Goal: Book appointment/travel/reservation

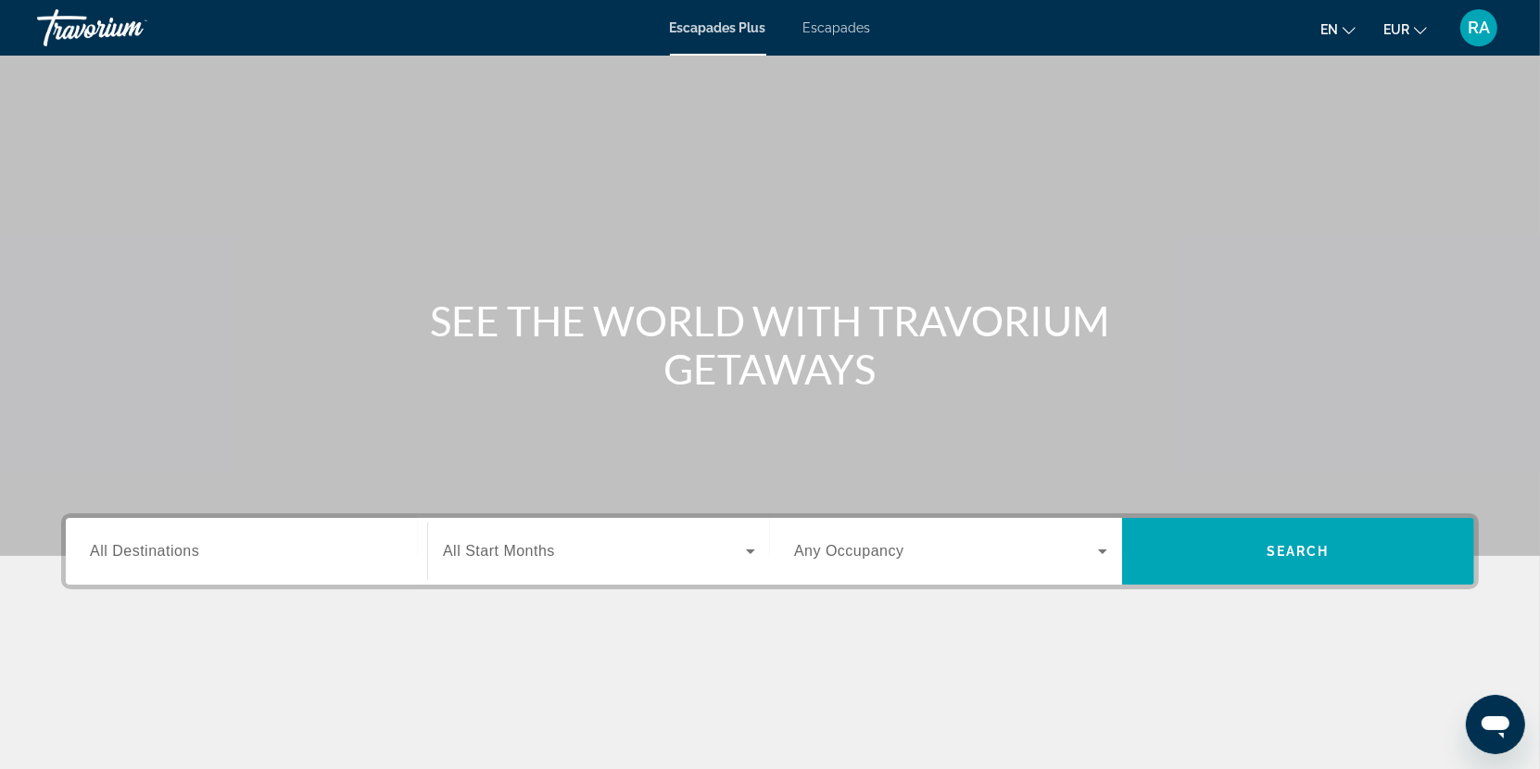
click at [823, 33] on font "Escapades" at bounding box center [838, 27] width 68 height 15
click at [312, 567] on div "Search widget" at bounding box center [246, 551] width 313 height 53
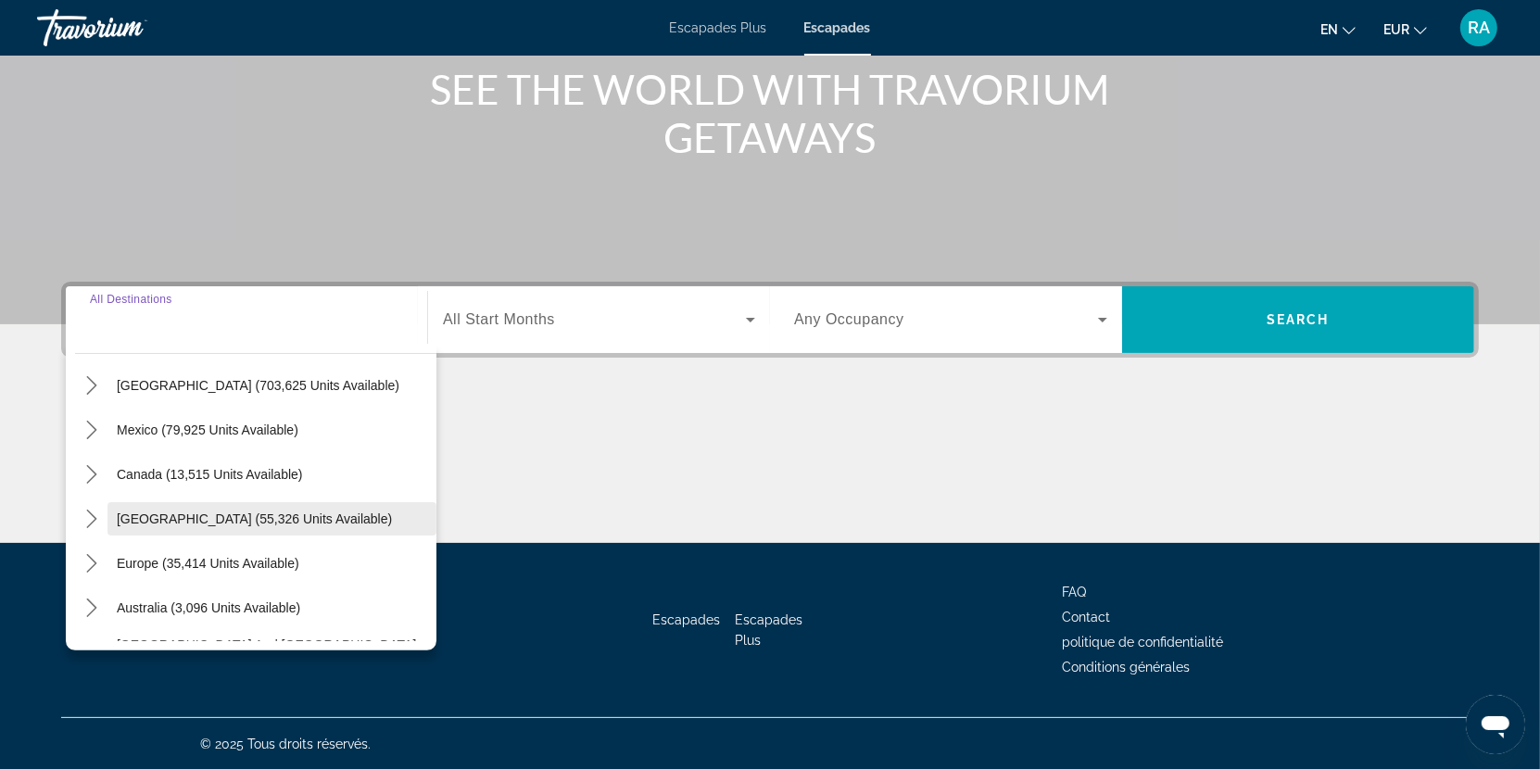
scroll to position [78, 0]
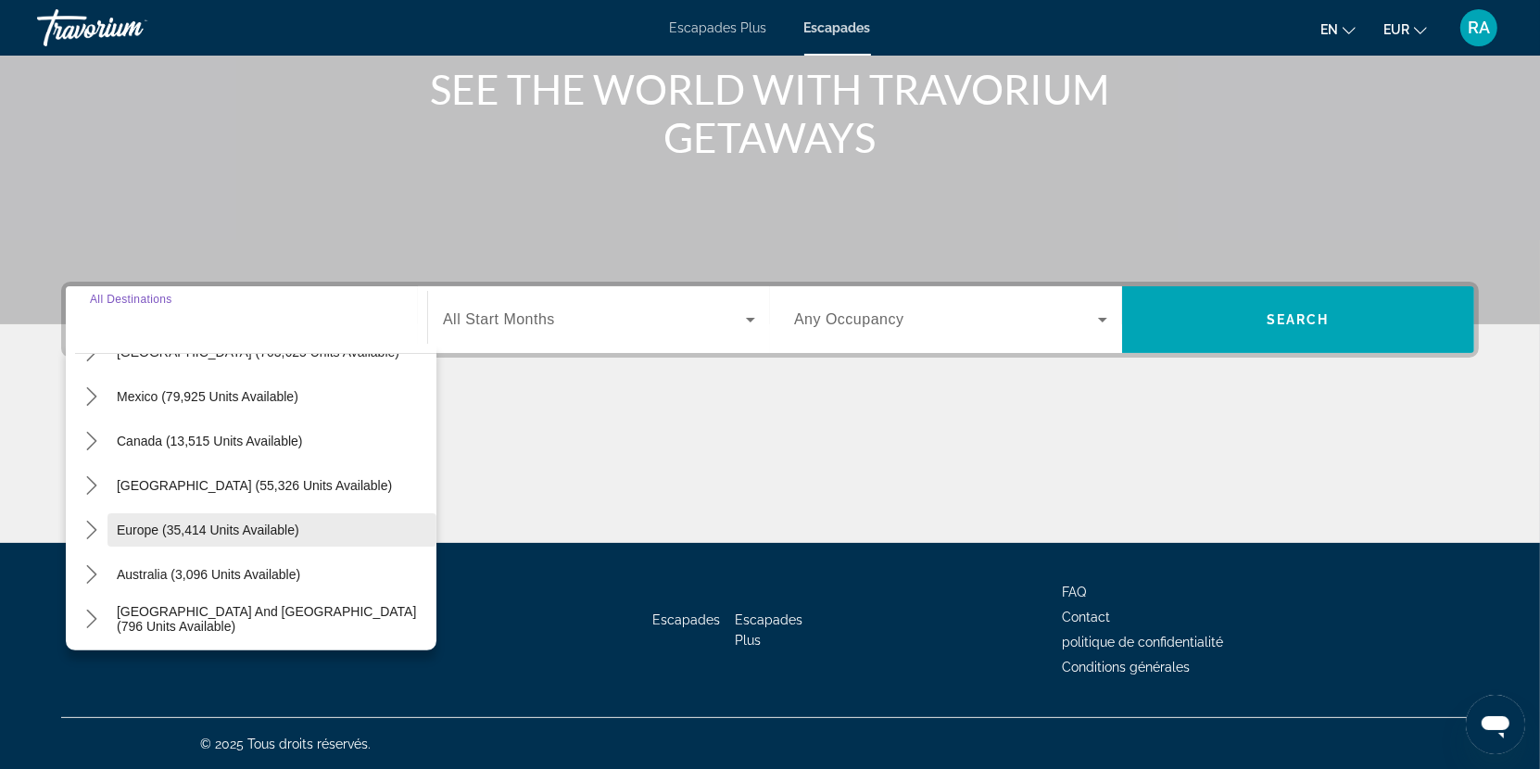
click at [210, 523] on span "Europe (35,414 units available)" at bounding box center [208, 530] width 183 height 15
type input "**********"
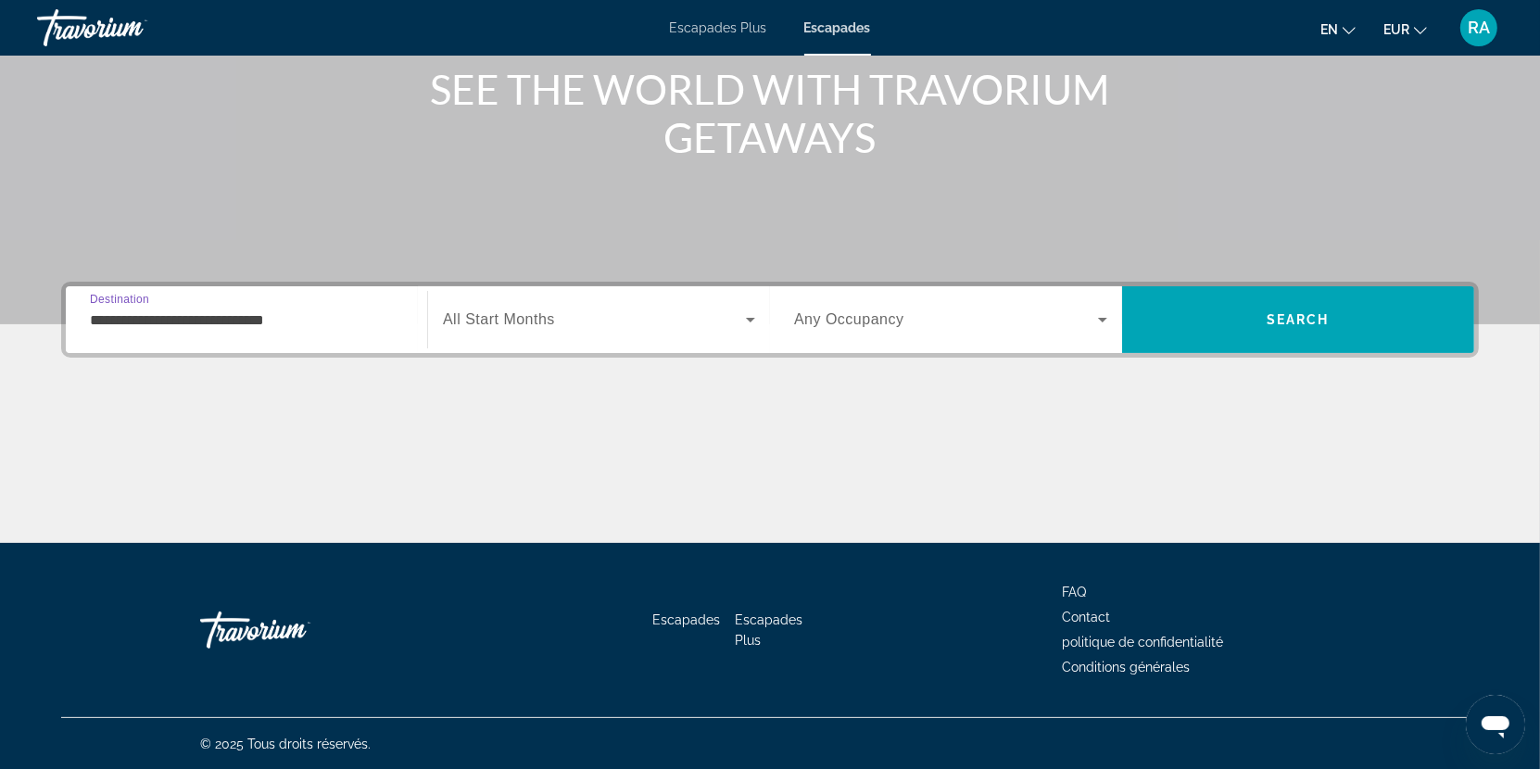
click at [564, 309] on span "Search widget" at bounding box center [594, 320] width 303 height 22
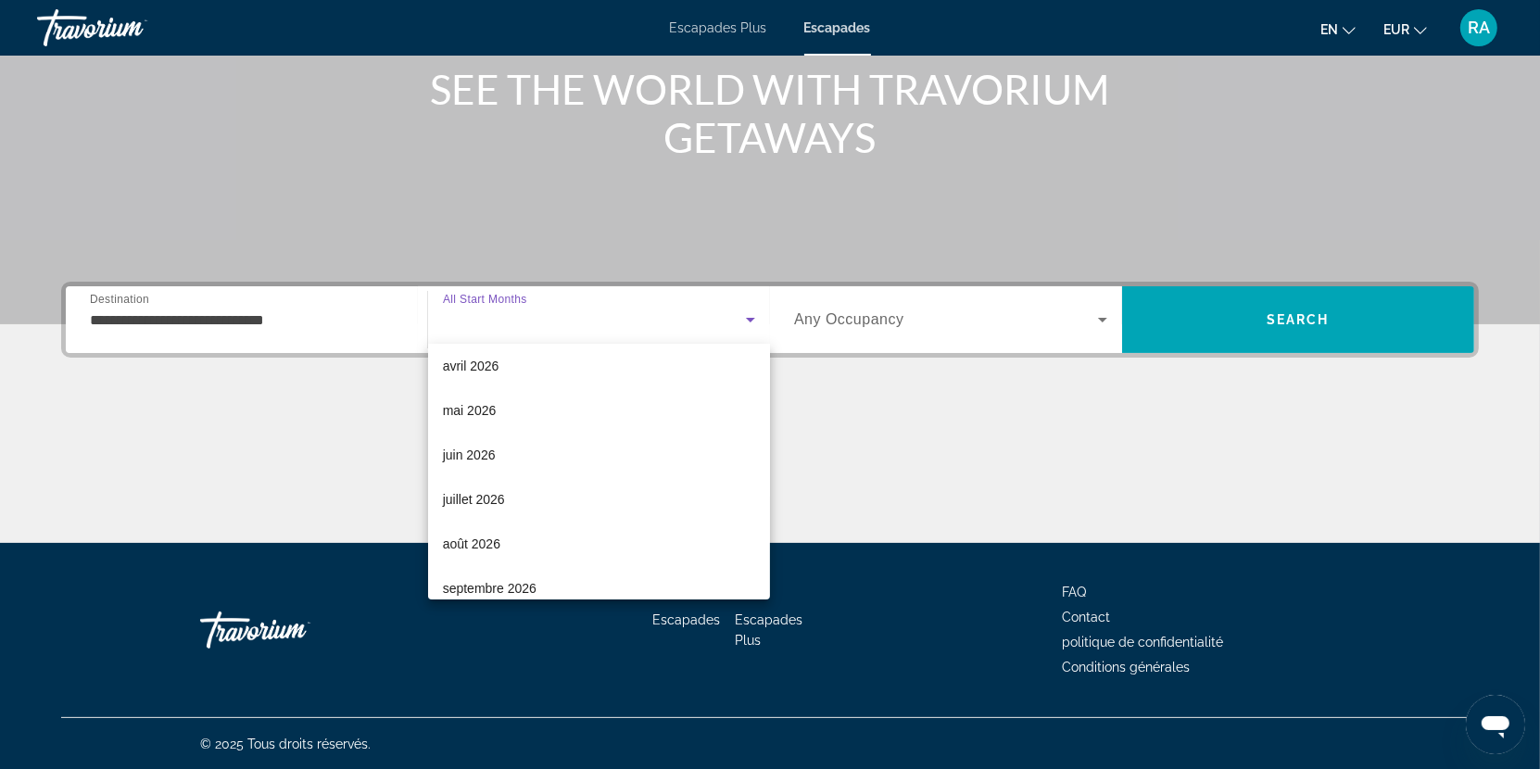
scroll to position [322, 0]
click at [524, 488] on mat-option "juillet 2026" at bounding box center [599, 497] width 342 height 44
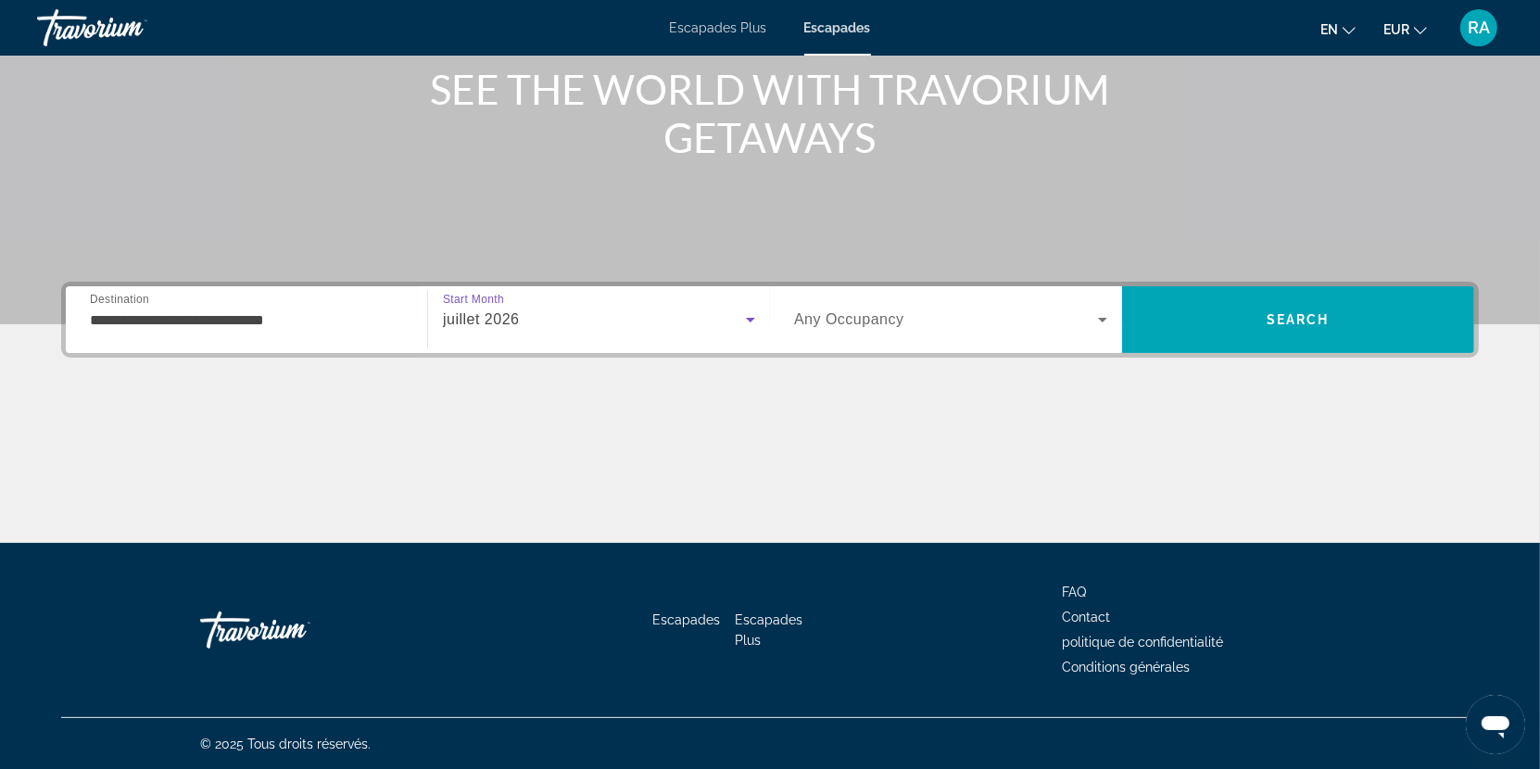
click at [894, 317] on span "Any Occupancy" at bounding box center [849, 319] width 110 height 16
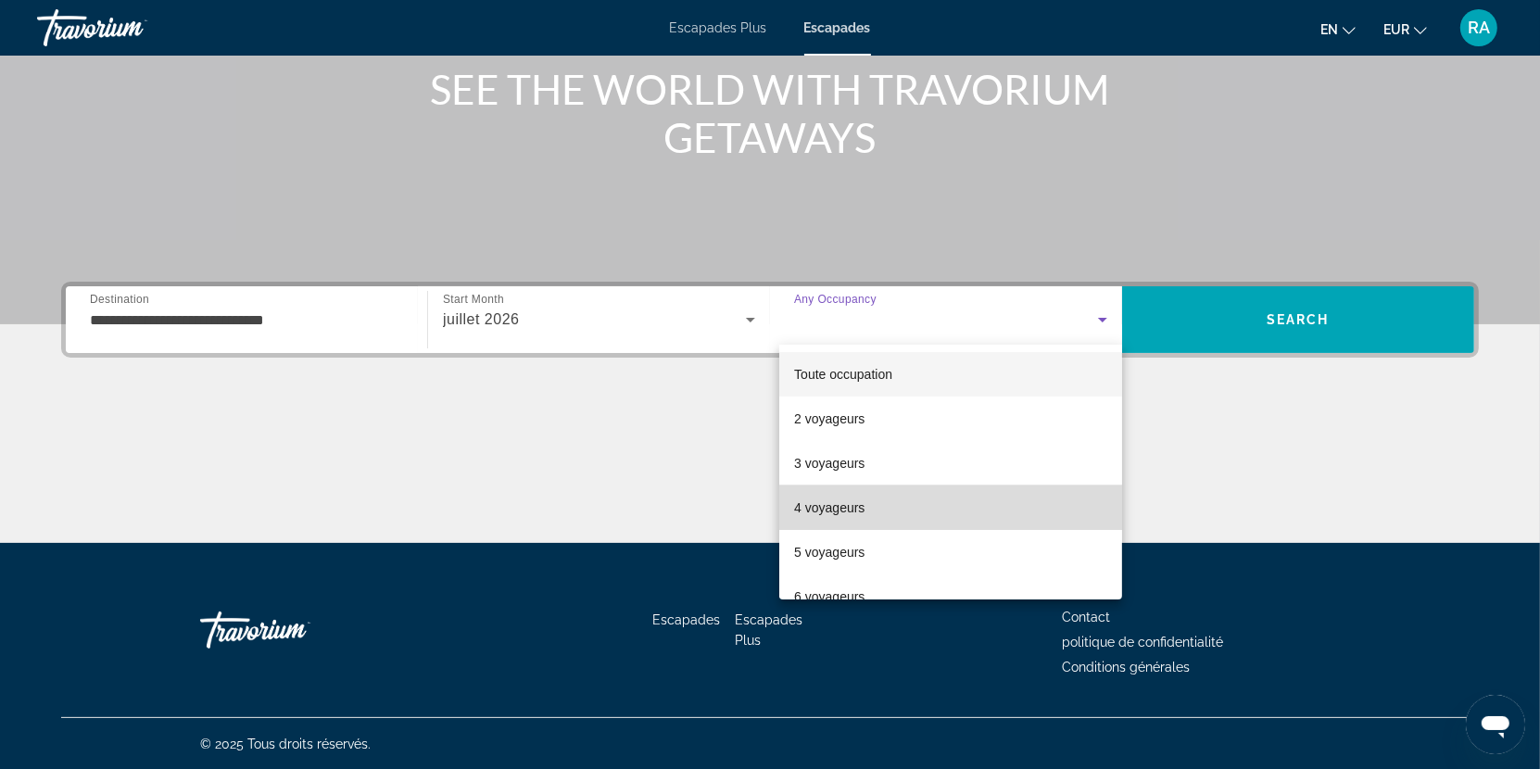
click at [864, 515] on font "4 voyageurs" at bounding box center [829, 507] width 70 height 15
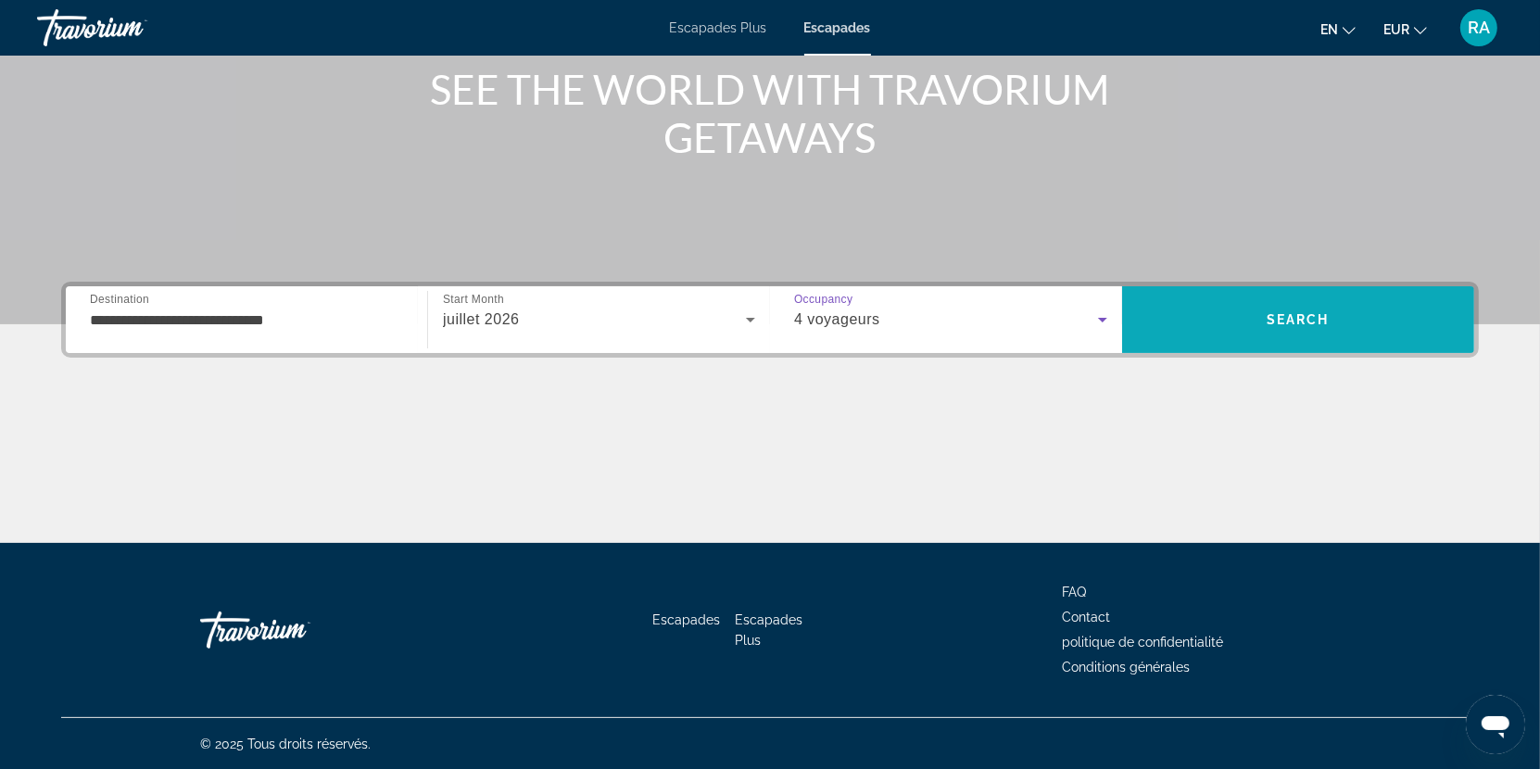
click at [1305, 312] on span "Search" at bounding box center [1298, 319] width 63 height 15
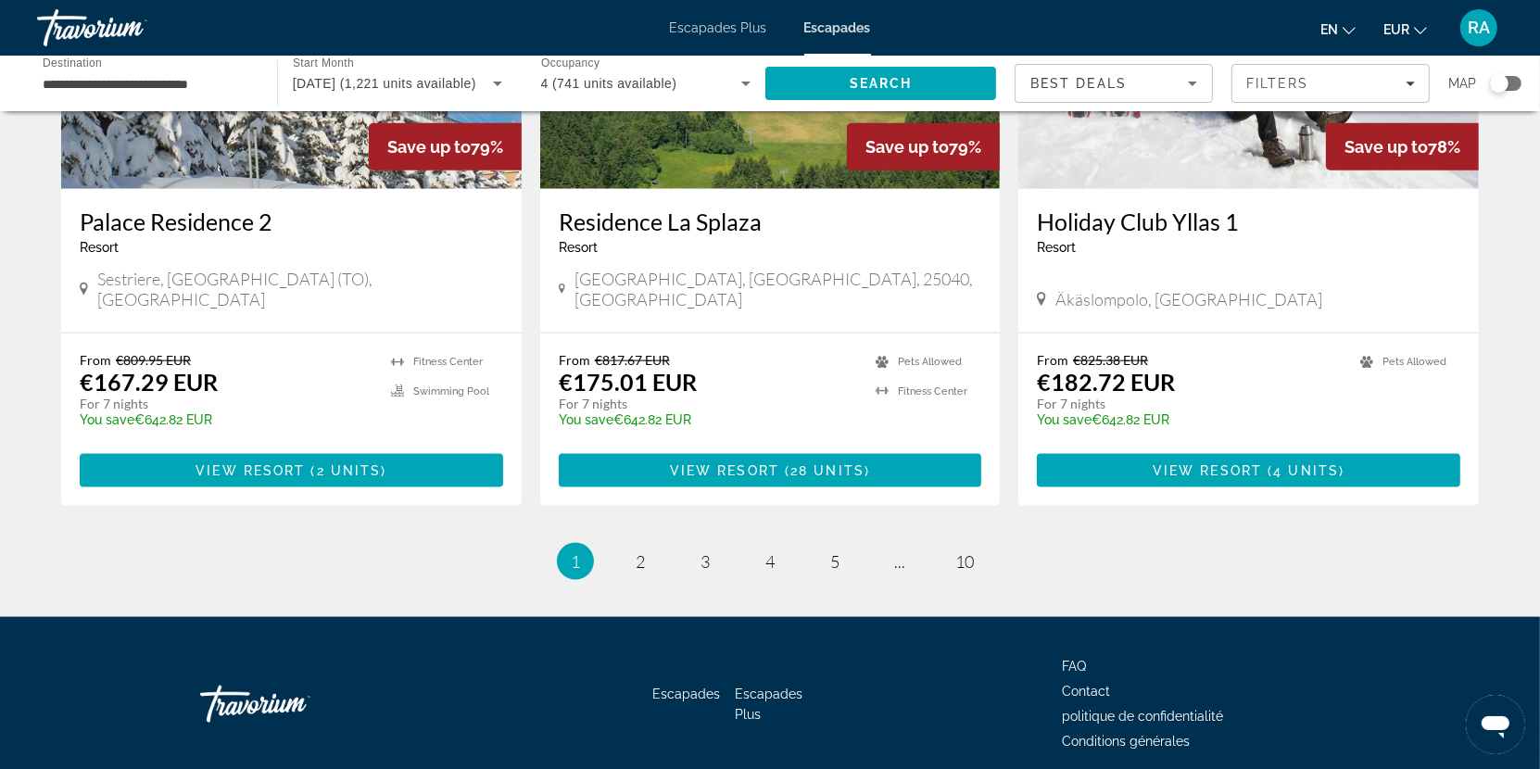
scroll to position [2226, 0]
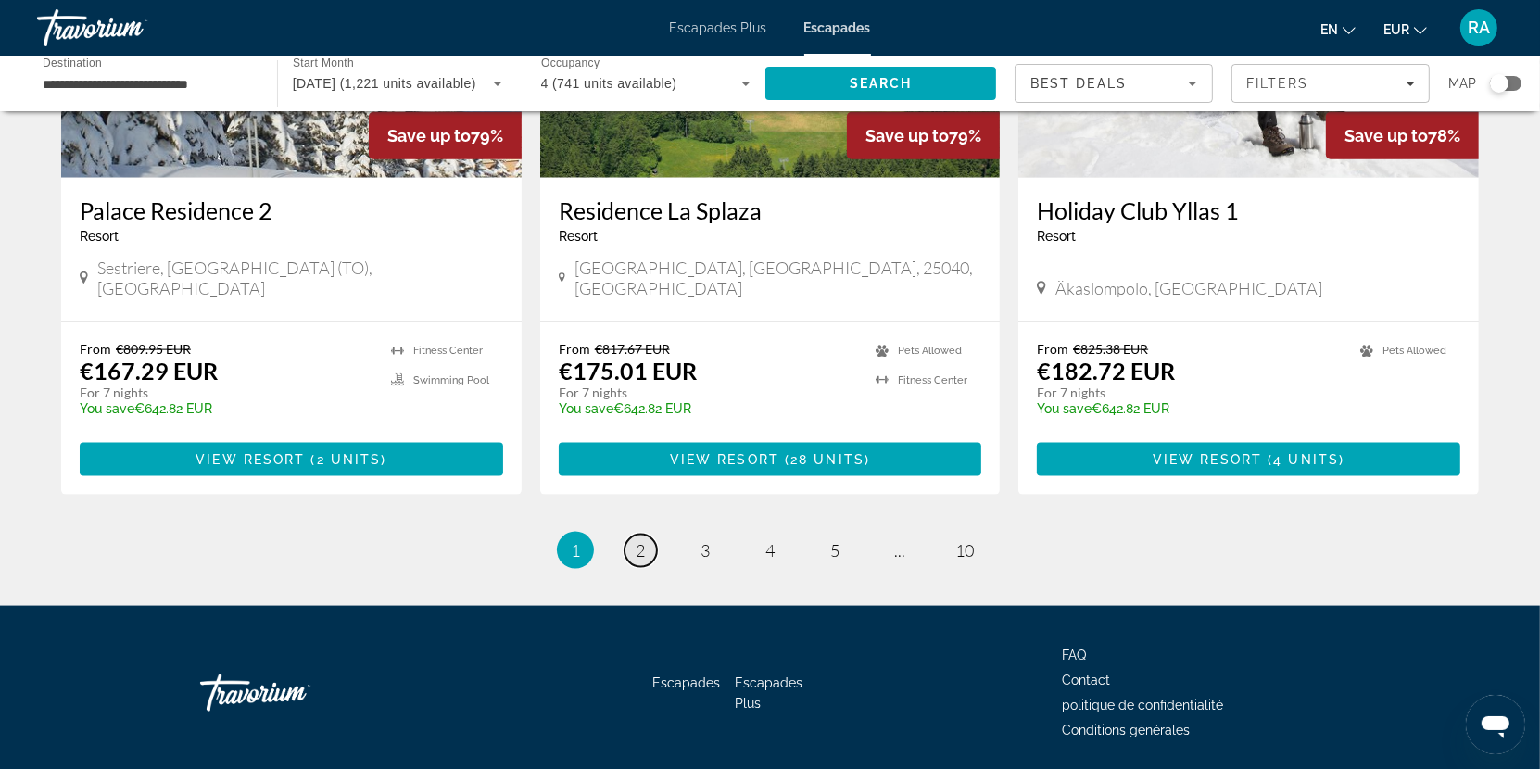
click at [639, 540] on span "2" at bounding box center [640, 550] width 9 height 20
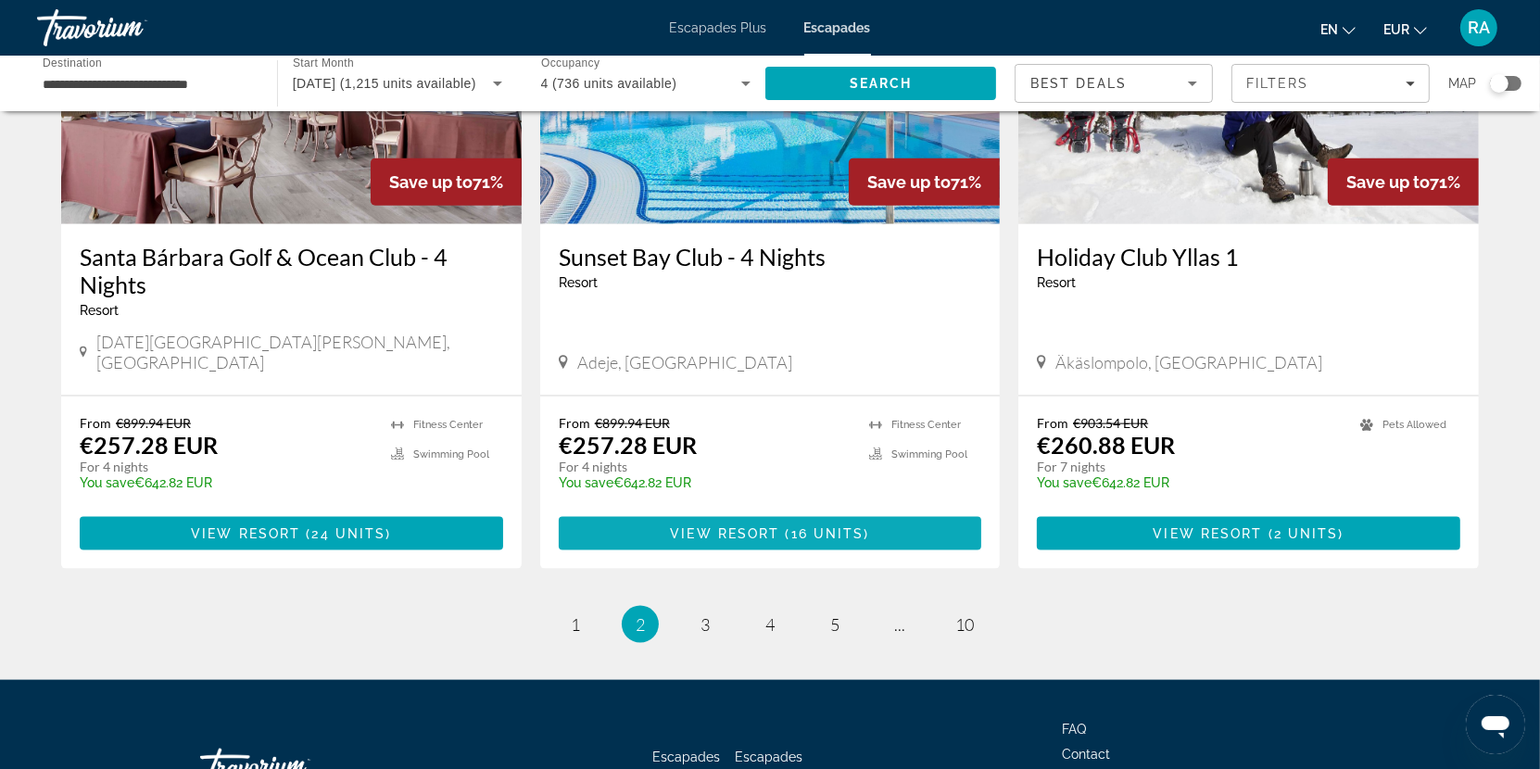
scroll to position [2282, 0]
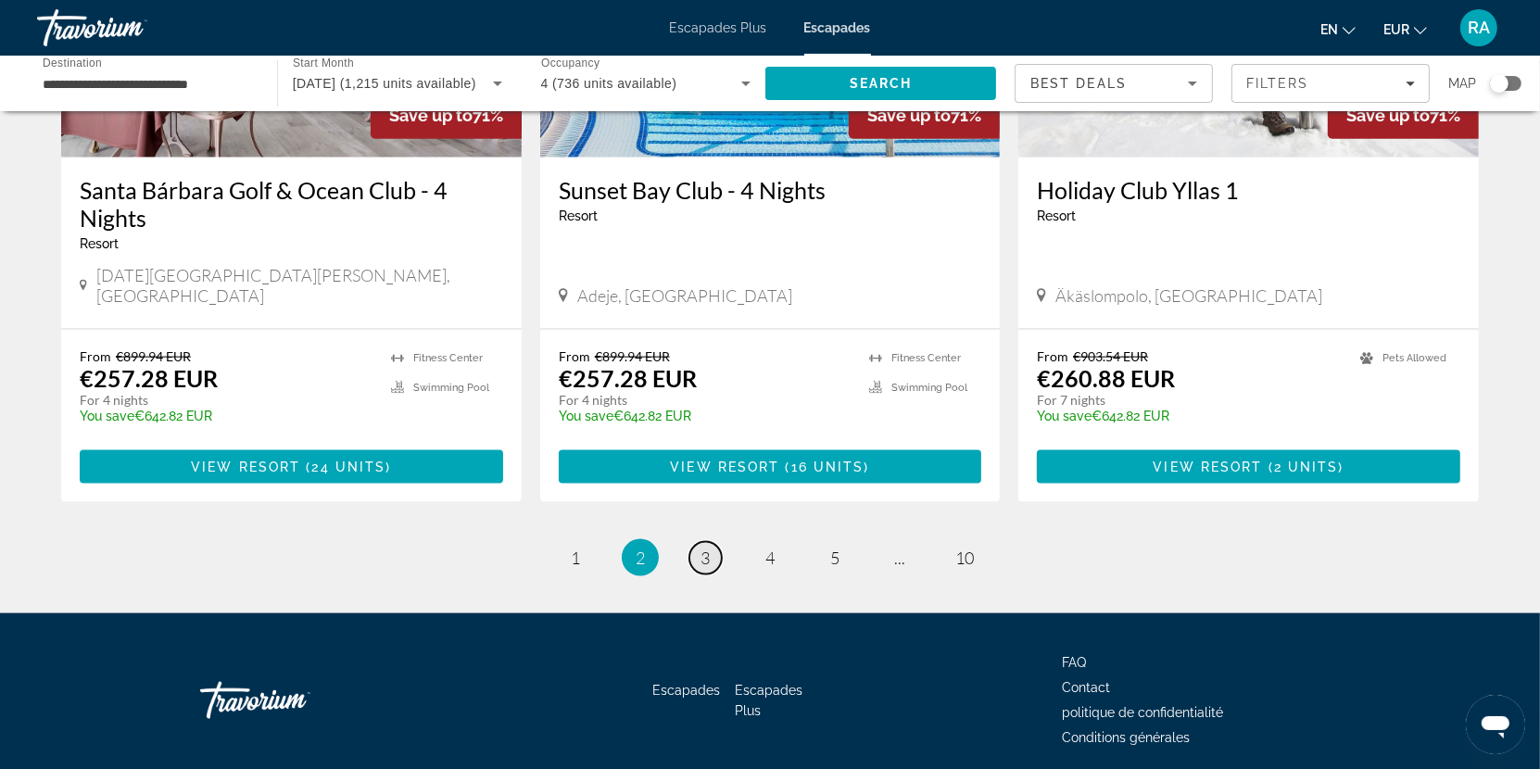
click at [715, 542] on link "page 3" at bounding box center [706, 558] width 32 height 32
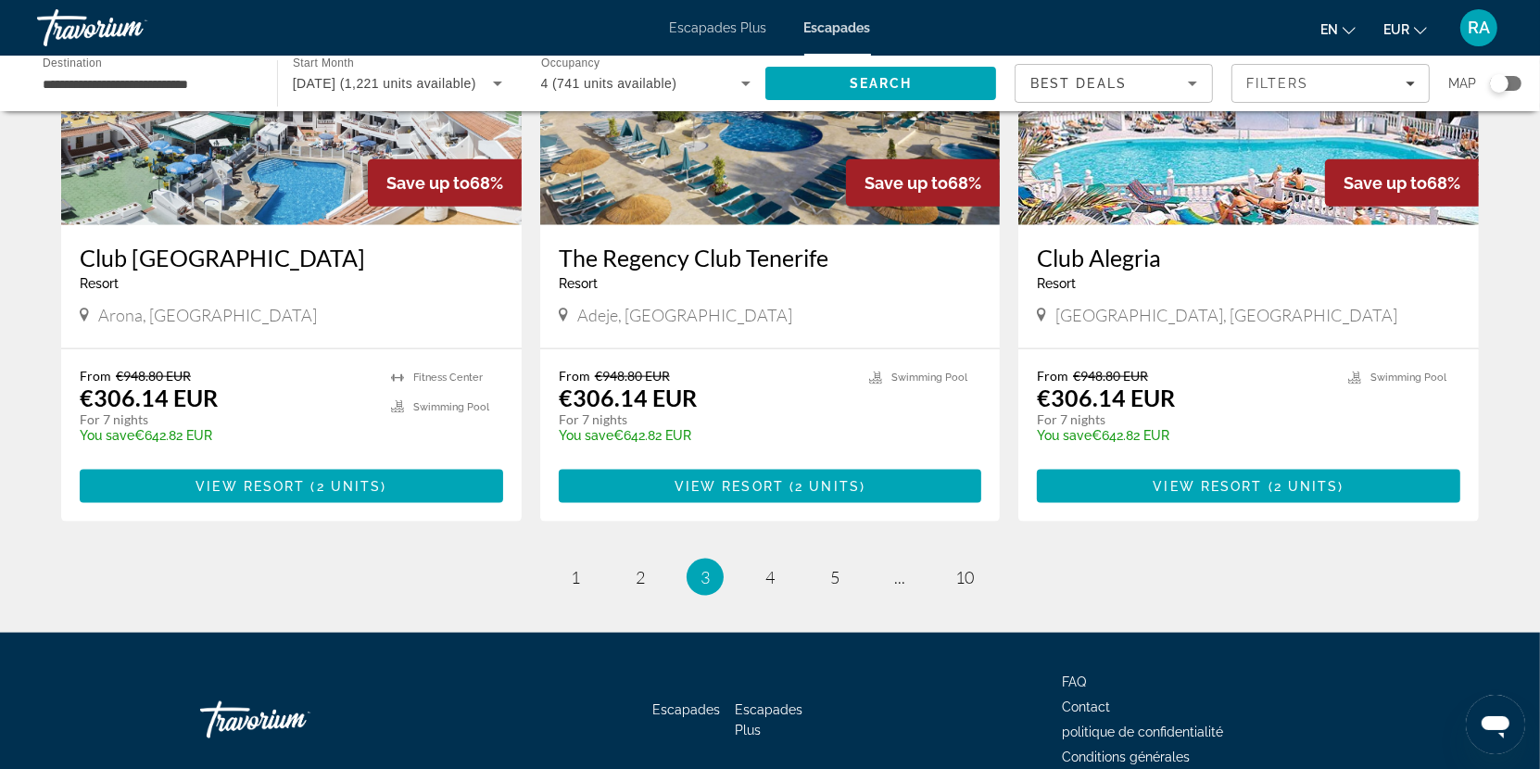
scroll to position [2254, 0]
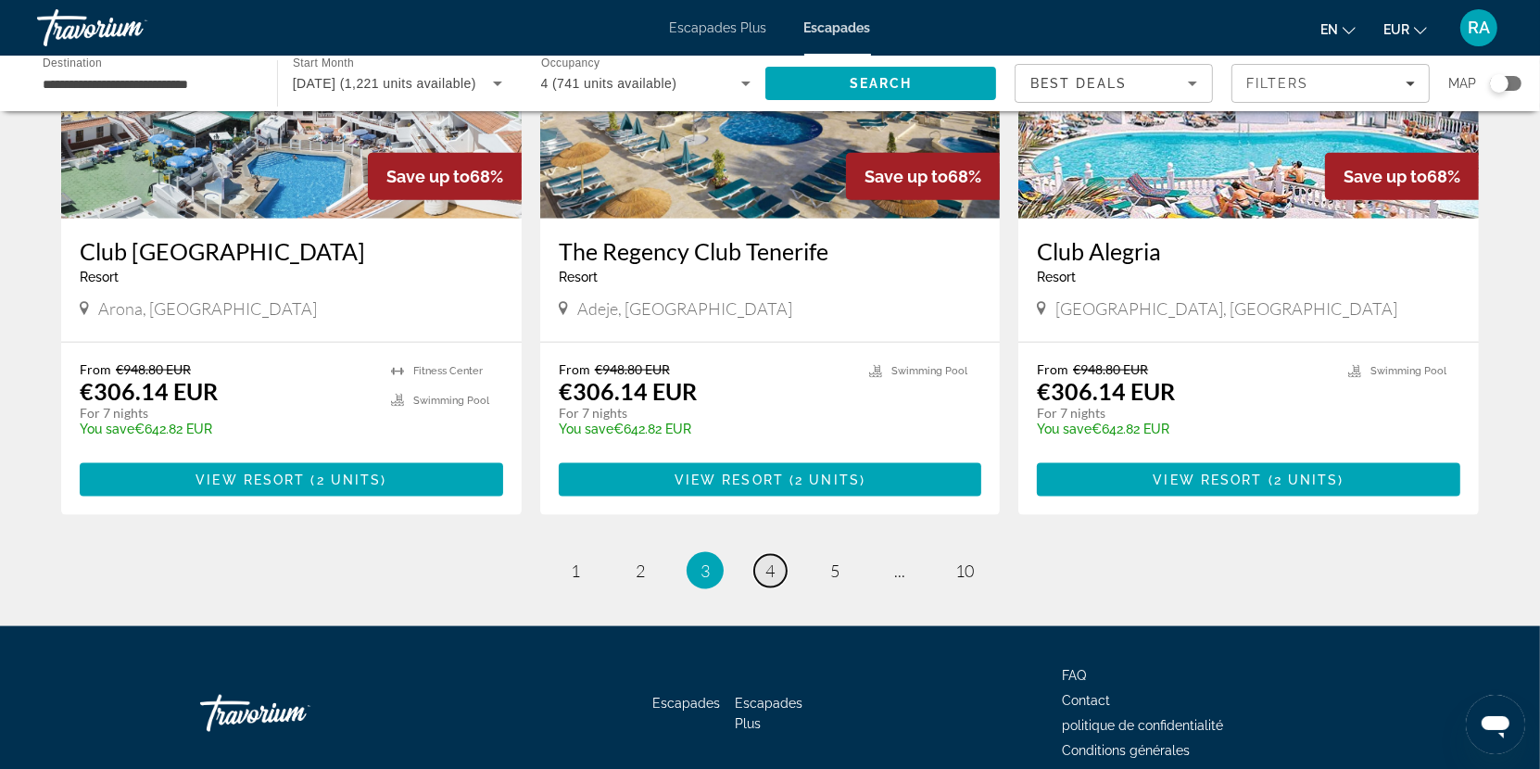
click at [770, 561] on span "4" at bounding box center [770, 571] width 9 height 20
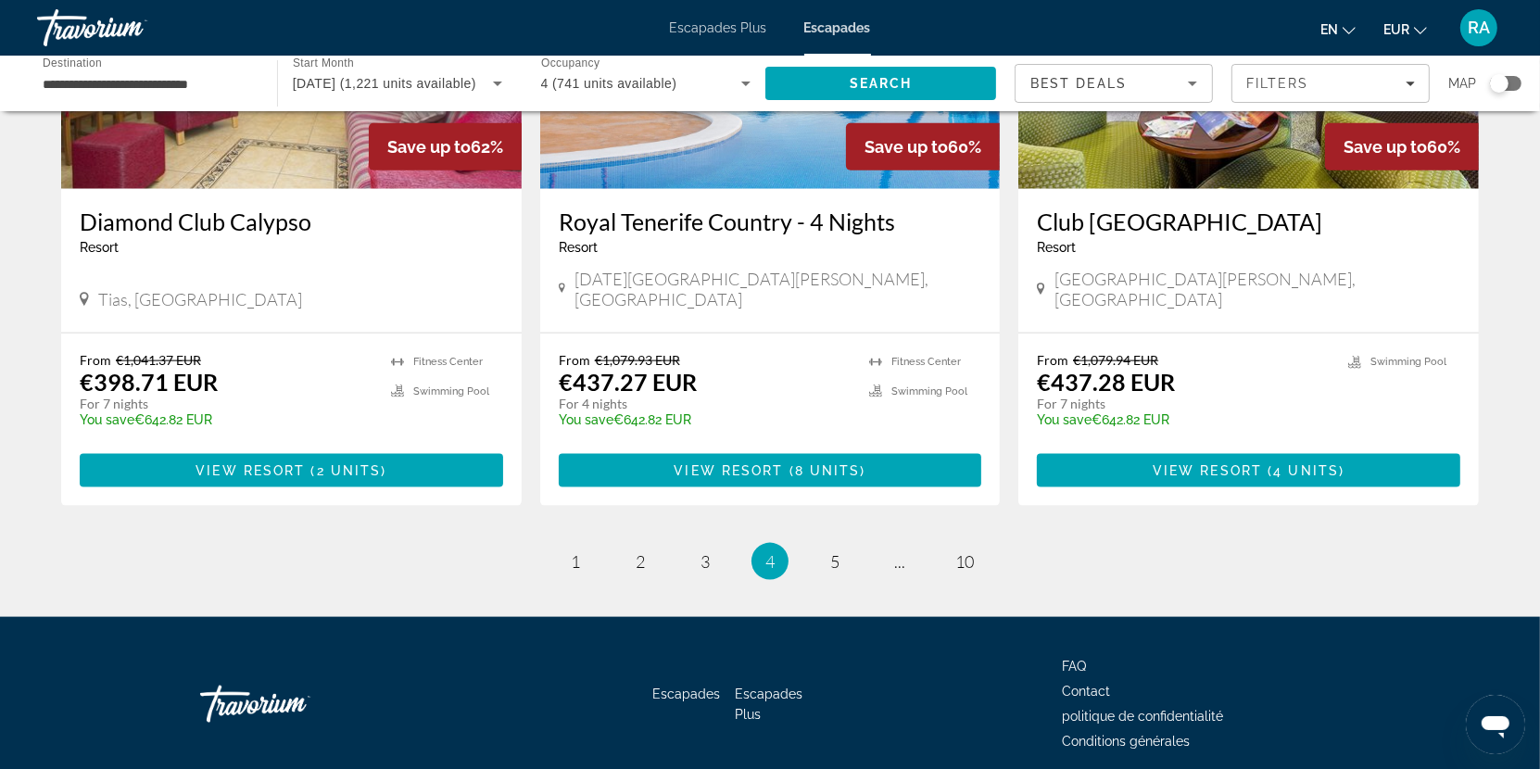
scroll to position [2206, 0]
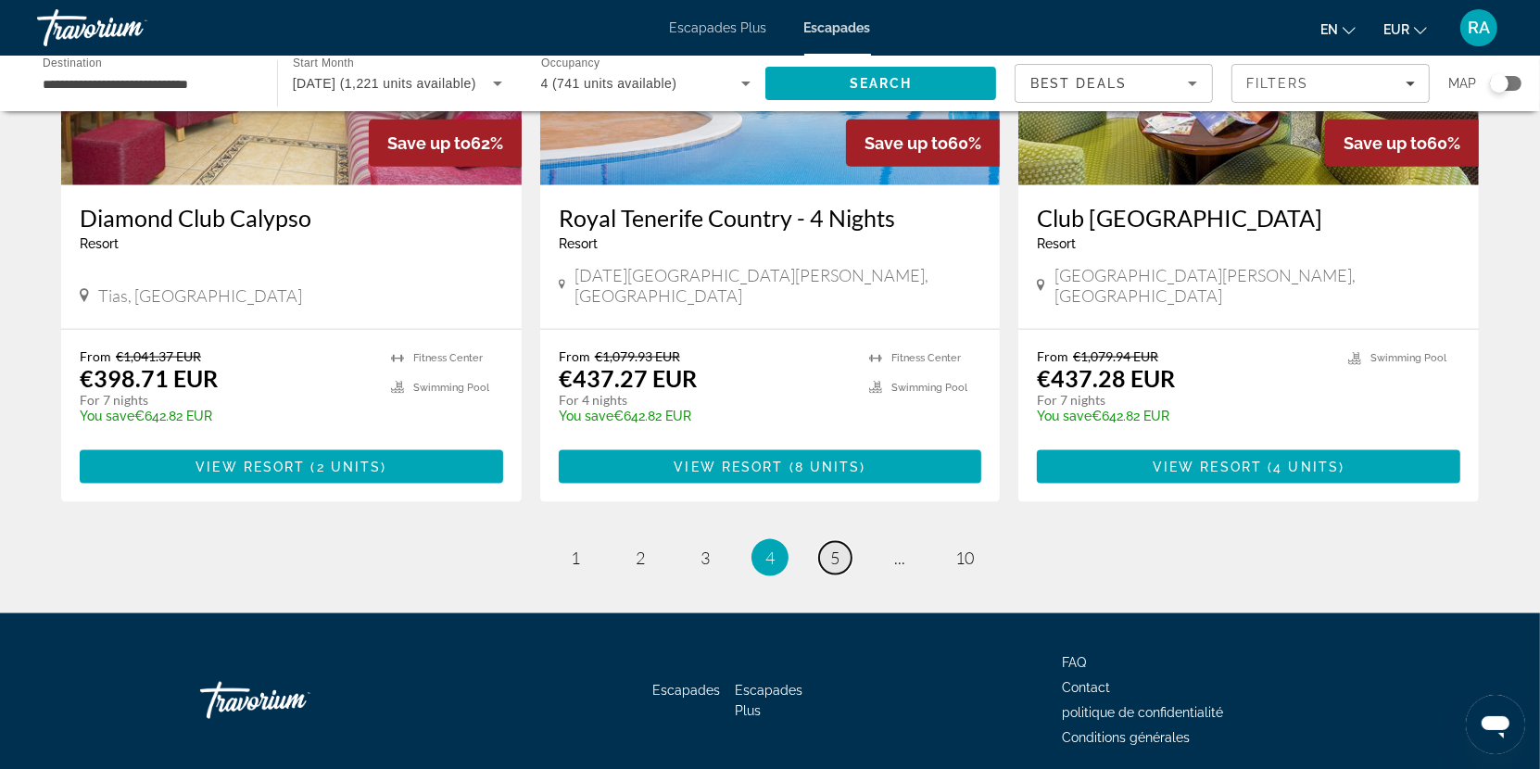
click at [835, 548] on span "5" at bounding box center [834, 558] width 9 height 20
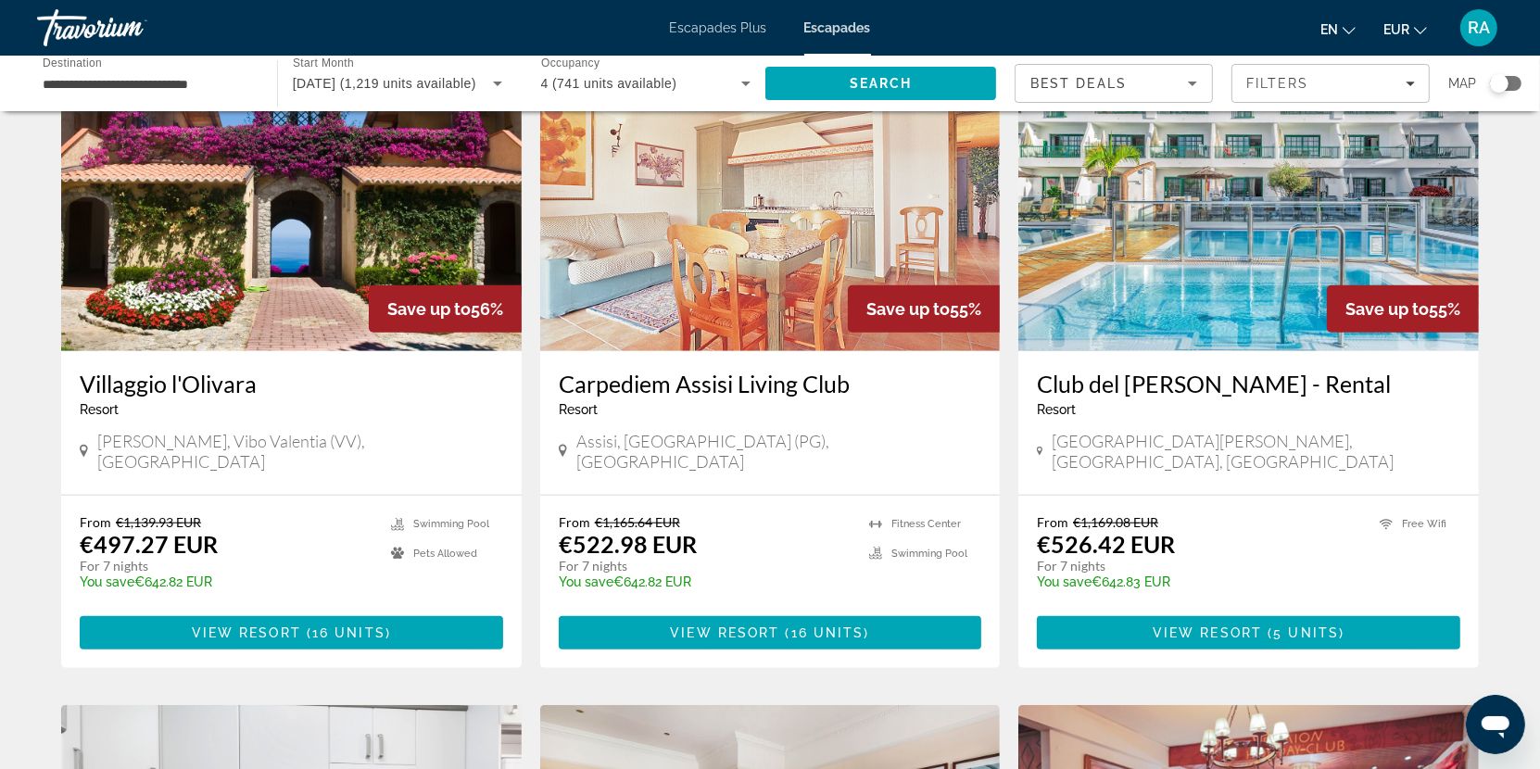
scroll to position [2226, 0]
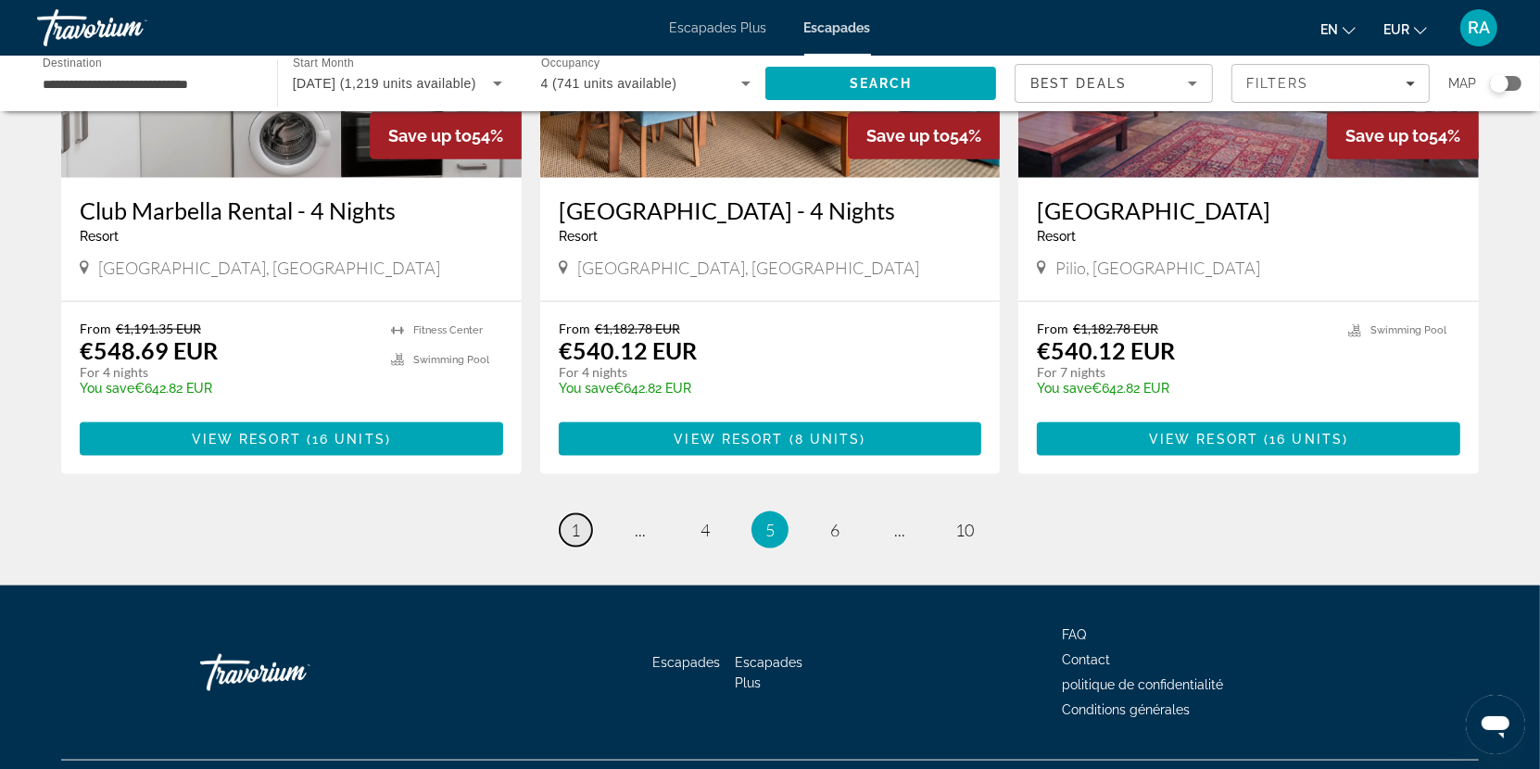
click at [574, 514] on link "page 1" at bounding box center [576, 530] width 32 height 32
